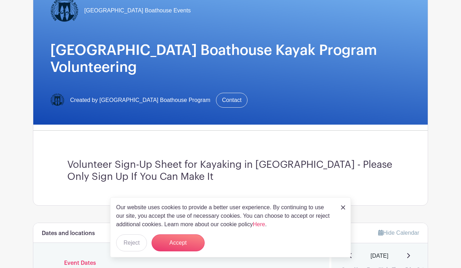
scroll to position [82, 0]
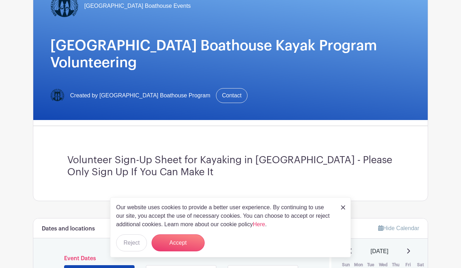
click at [340, 210] on div "Our website uses cookies to provide a better user experience. By continuing to …" at bounding box center [230, 227] width 241 height 60
click at [344, 207] on img at bounding box center [343, 207] width 4 height 4
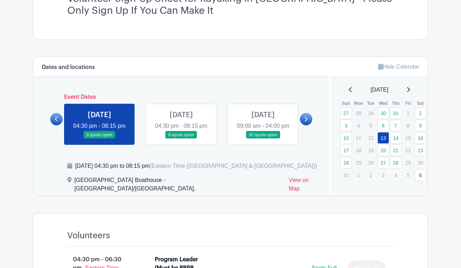
scroll to position [244, 0]
click at [263, 138] on link at bounding box center [263, 138] width 0 height 0
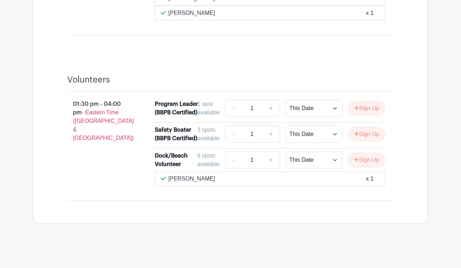
scroll to position [765, 0]
click at [371, 160] on button "Sign Up" at bounding box center [366, 160] width 37 height 15
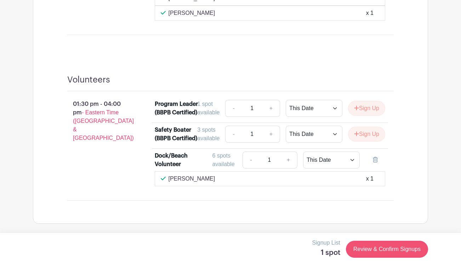
click at [398, 246] on link "Review & Confirm Signups" at bounding box center [387, 249] width 82 height 17
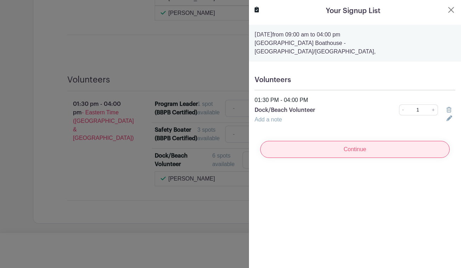
click at [348, 145] on input "Continue" at bounding box center [354, 149] width 189 height 17
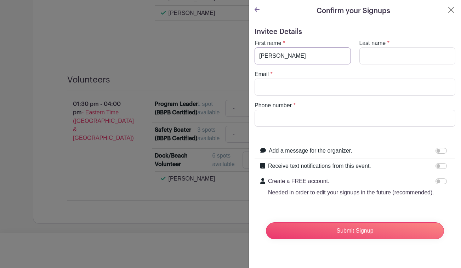
type input "[PERSON_NAME]"
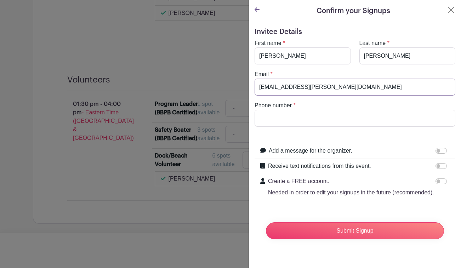
type input "[EMAIL_ADDRESS][PERSON_NAME][DOMAIN_NAME]"
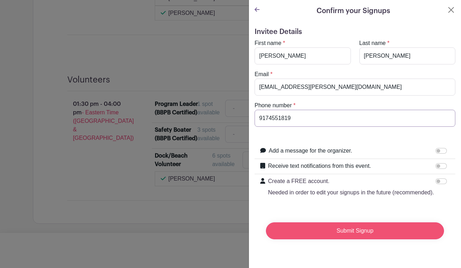
type input "9174551819"
click at [333, 230] on input "Submit Signup" at bounding box center [355, 230] width 178 height 17
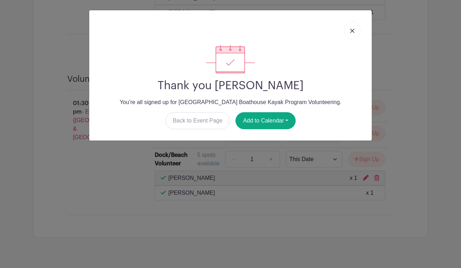
click at [351, 30] on img at bounding box center [352, 31] width 4 height 4
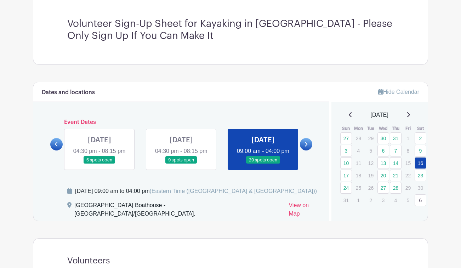
scroll to position [218, 0]
